Goal: Task Accomplishment & Management: Complete application form

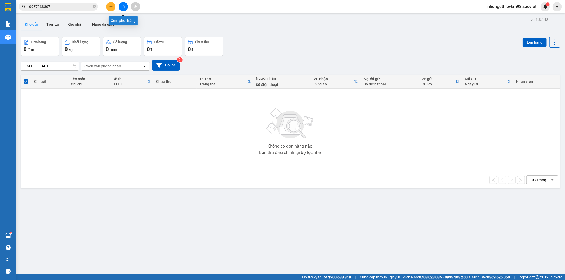
click at [124, 5] on icon "file-add" at bounding box center [123, 7] width 4 height 4
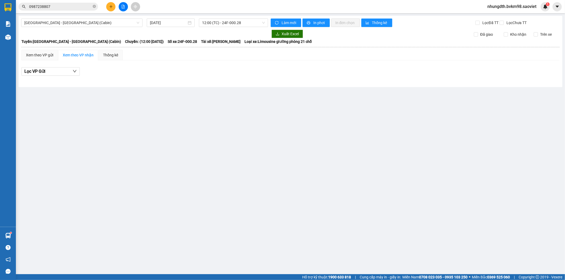
click at [92, 28] on div "[GEOGRAPHIC_DATA] - [GEOGRAPHIC_DATA] (Cabin) [DATE] 12:00 (TC) - 24F-000.28 [P…" at bounding box center [291, 51] width 544 height 71
click at [92, 25] on span "[GEOGRAPHIC_DATA] - [GEOGRAPHIC_DATA] (Cabin)" at bounding box center [81, 23] width 115 height 8
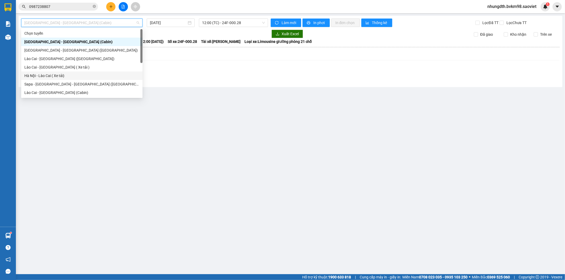
scroll to position [42, 0]
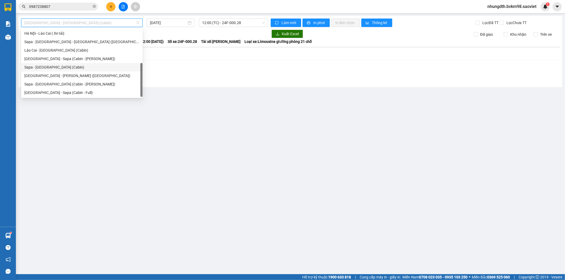
click at [58, 66] on div "Sapa - [GEOGRAPHIC_DATA] (Cabin)" at bounding box center [81, 67] width 115 height 6
type input "[DATE]"
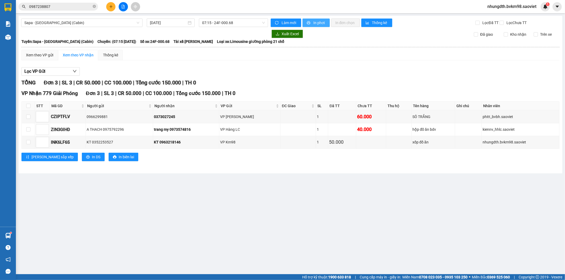
click at [325, 23] on span "In phơi" at bounding box center [319, 23] width 12 height 6
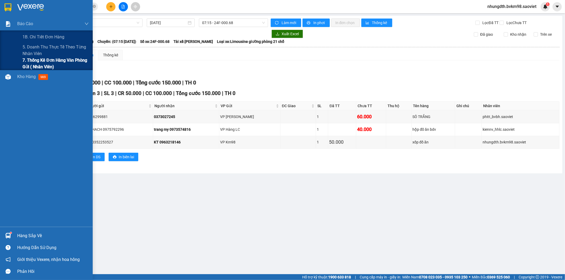
click at [24, 62] on span "7. Thống kê đơn hàng văn phòng gửi ( Nhân viên)" at bounding box center [56, 63] width 66 height 13
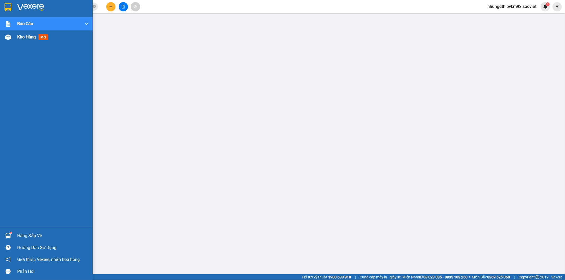
click at [23, 42] on div "Kho hàng mới" at bounding box center [53, 36] width 72 height 13
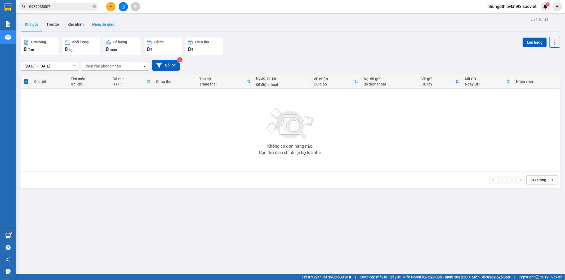
click at [111, 27] on button "Hàng đã giao" at bounding box center [103, 24] width 31 height 13
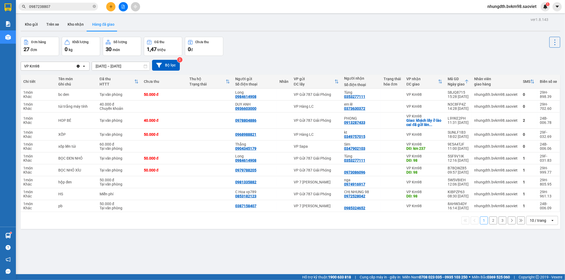
click at [117, 65] on input "[DATE] – [DATE]" at bounding box center [121, 66] width 58 height 8
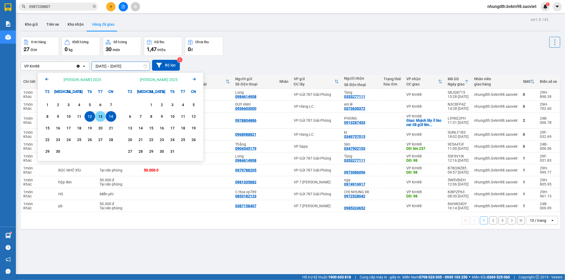
click at [101, 117] on div "13" at bounding box center [100, 116] width 7 height 6
type input "[DATE] – [DATE]"
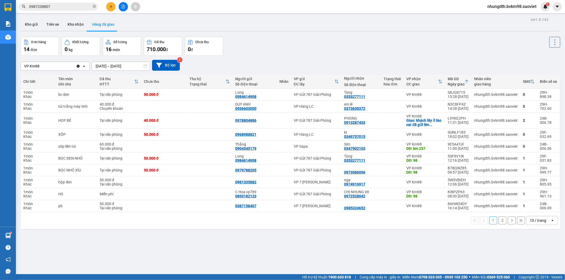
click at [499, 222] on button "2" at bounding box center [503, 221] width 8 height 8
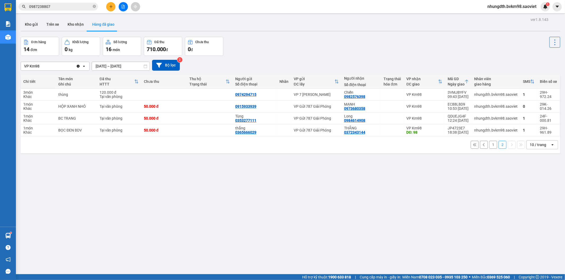
click at [489, 144] on button "1" at bounding box center [493, 145] width 8 height 8
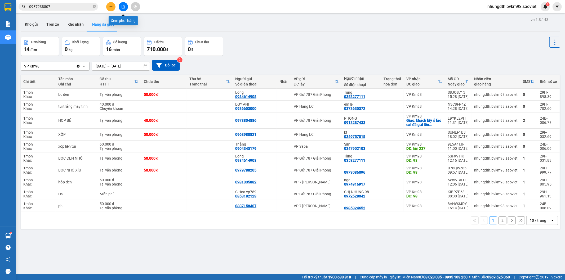
click at [121, 6] on button at bounding box center [123, 6] width 9 height 9
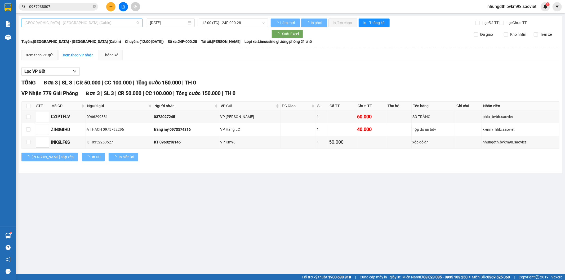
click at [69, 20] on span "[GEOGRAPHIC_DATA] - [GEOGRAPHIC_DATA] (Cabin)" at bounding box center [81, 23] width 115 height 8
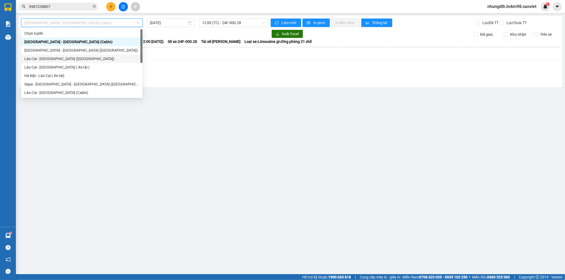
click at [45, 59] on div "Lào Cai - [GEOGRAPHIC_DATA] ([GEOGRAPHIC_DATA])" at bounding box center [81, 59] width 115 height 6
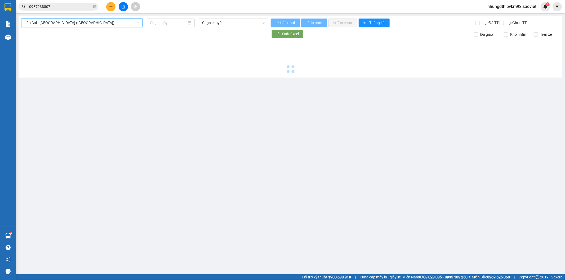
type input "[DATE]"
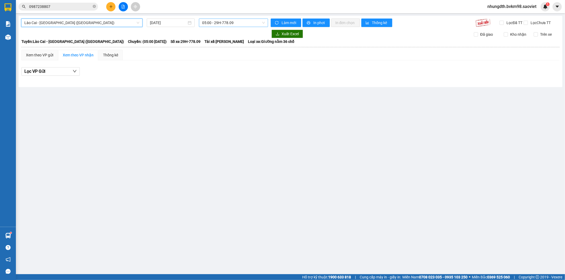
click at [236, 22] on span "05:00 - 29H-778.09" at bounding box center [233, 23] width 63 height 8
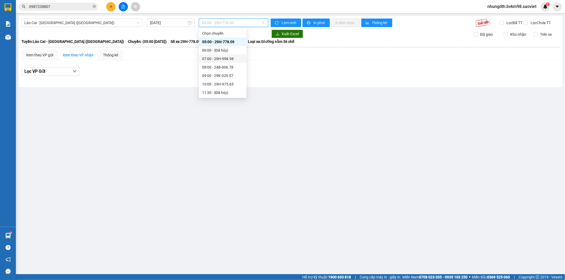
click at [229, 56] on div "07:00 - 29H-998.98" at bounding box center [222, 59] width 41 height 6
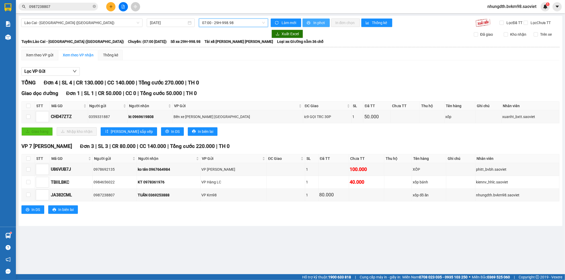
click at [319, 23] on span "In phơi" at bounding box center [319, 23] width 12 height 6
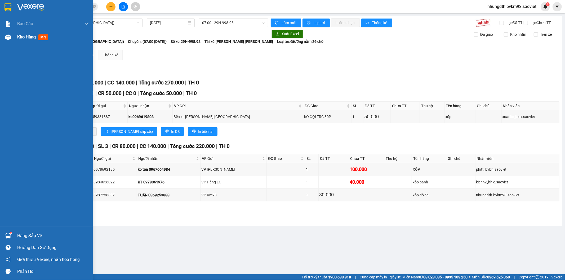
click at [10, 37] on img at bounding box center [8, 37] width 6 height 6
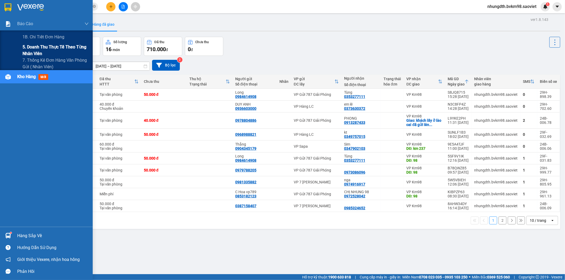
click at [37, 48] on span "5. Doanh thu thực tế theo từng nhân viên" at bounding box center [56, 50] width 66 height 13
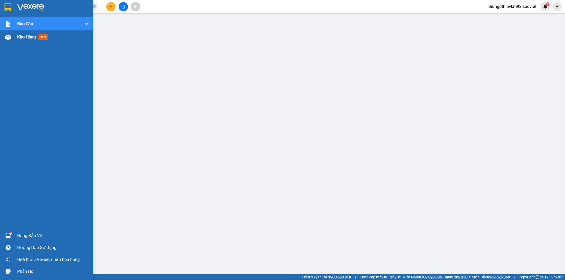
click at [6, 34] on img at bounding box center [8, 37] width 6 height 6
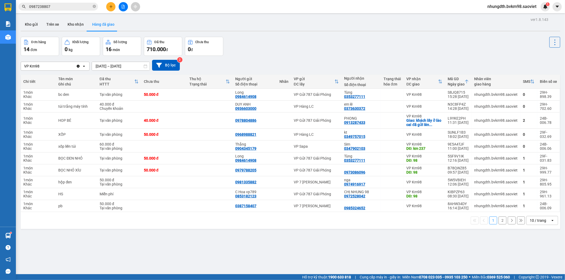
drag, startPoint x: 54, startPoint y: 24, endPoint x: 52, endPoint y: 38, distance: 14.0
click at [53, 24] on button "Trên xe" at bounding box center [52, 24] width 21 height 13
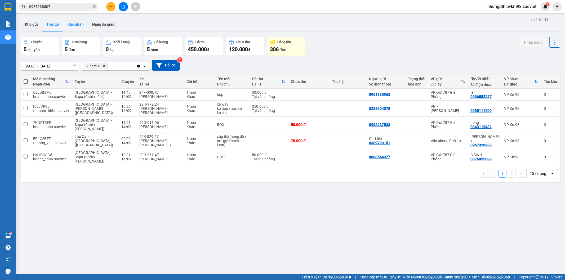
click at [81, 28] on button "Kho nhận" at bounding box center [75, 24] width 25 height 13
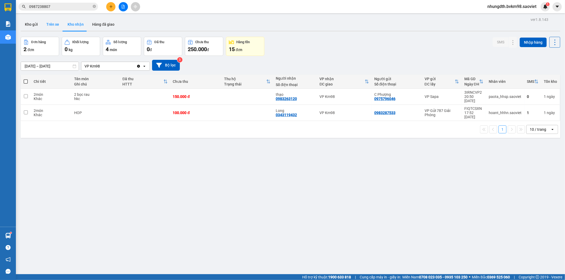
click at [54, 26] on button "Trên xe" at bounding box center [52, 24] width 21 height 13
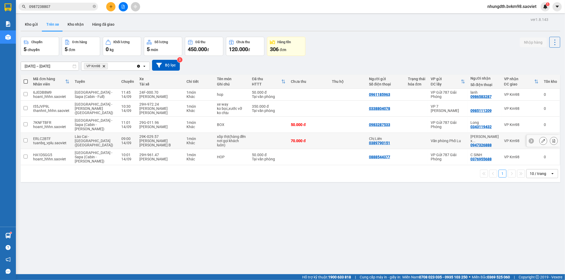
click at [26, 139] on input "checkbox" at bounding box center [26, 141] width 4 height 4
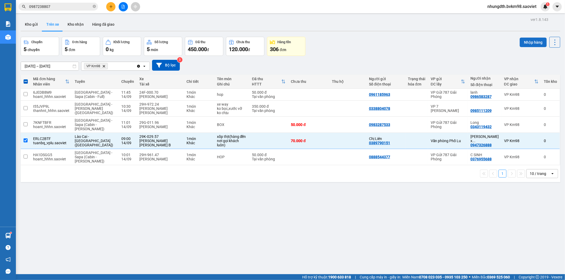
click at [523, 44] on button "Nhập hàng" at bounding box center [533, 43] width 27 height 10
checkbox input "false"
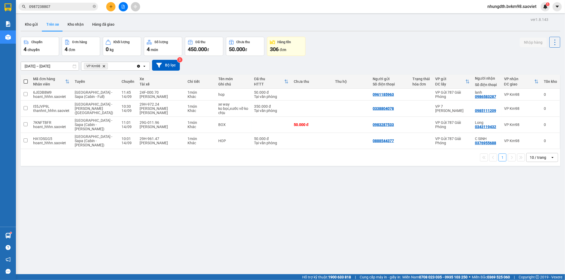
click at [68, 8] on input "0987238807" at bounding box center [60, 7] width 63 height 6
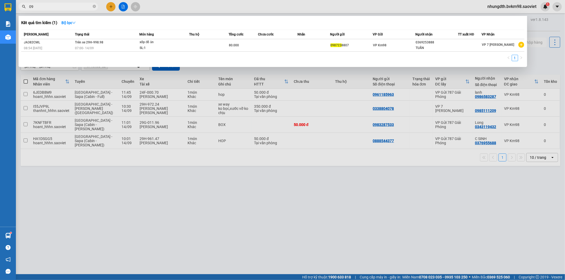
type input "0"
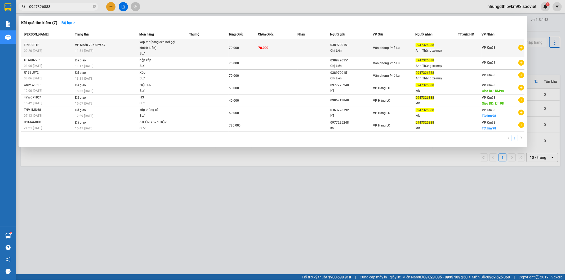
type input "0947326888"
click at [186, 49] on span "xốp thịt(hàng đến nơi gọi khách luôn) SL: 1" at bounding box center [164, 47] width 49 height 17
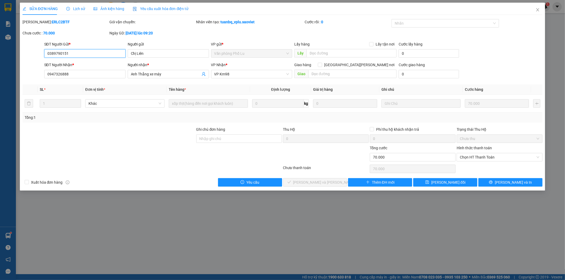
type input "0389790151"
type input "Chị Liên"
type input "0947326888"
type input "Anh Thắng xe máy"
type input "70.000"
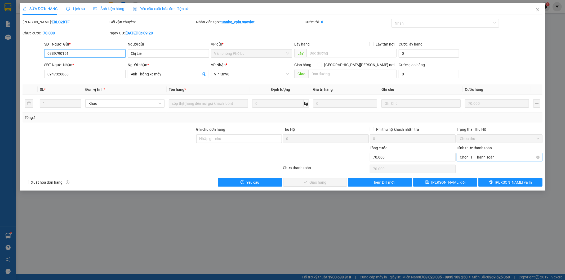
click at [480, 157] on span "Chọn HT Thanh Toán" at bounding box center [499, 157] width 79 height 8
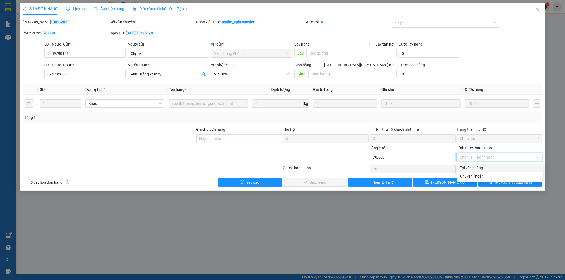
click at [470, 166] on div "Tại văn phòng" at bounding box center [499, 168] width 79 height 6
type input "0"
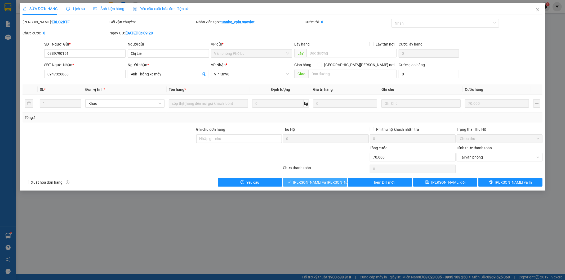
click at [318, 181] on span "[PERSON_NAME] và [PERSON_NAME] hàng" at bounding box center [329, 183] width 72 height 6
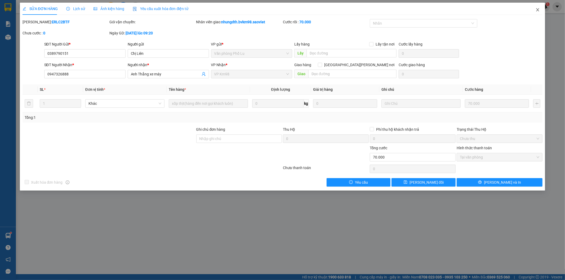
click at [537, 11] on icon "close" at bounding box center [538, 10] width 4 height 4
